Goal: Navigation & Orientation: Find specific page/section

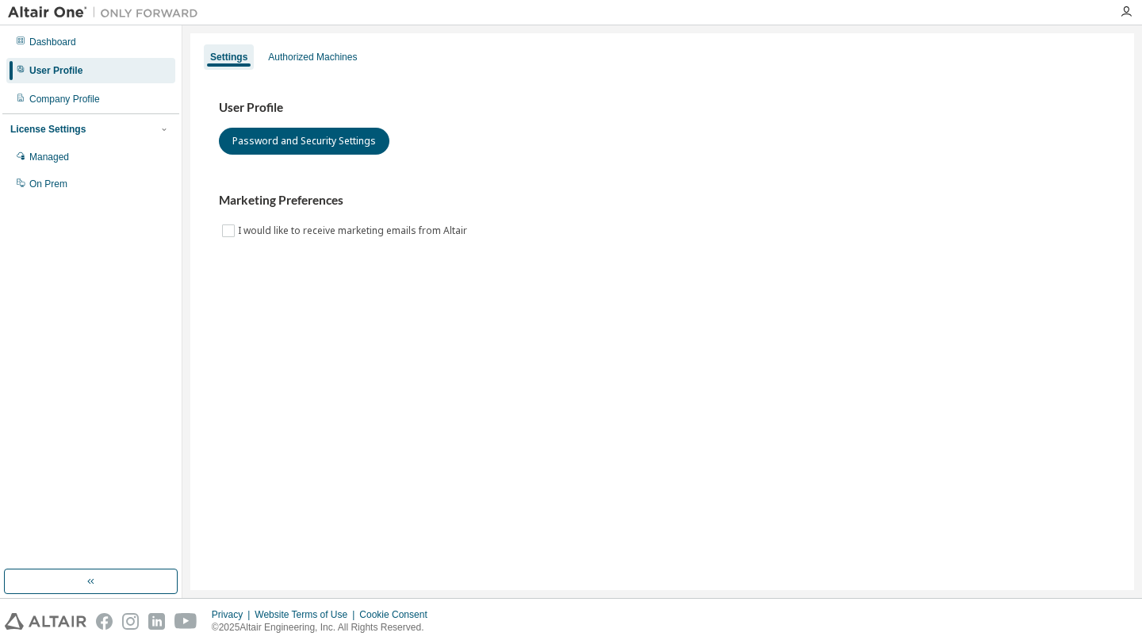
click at [105, 113] on div "License Settings Managed On Prem" at bounding box center [90, 155] width 177 height 85
click at [100, 36] on div "Dashboard" at bounding box center [90, 41] width 169 height 25
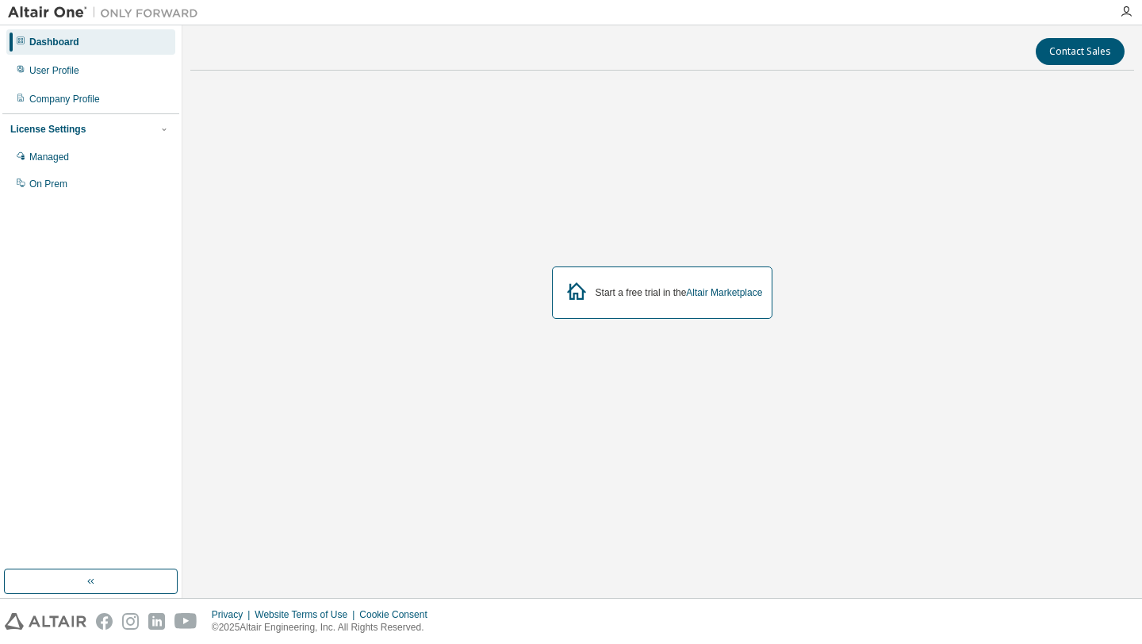
click at [596, 288] on div "Start a free trial in the Altair Marketplace" at bounding box center [679, 292] width 167 height 13
click at [734, 296] on link "Altair Marketplace" at bounding box center [724, 292] width 76 height 11
